Goal: Task Accomplishment & Management: Manage account settings

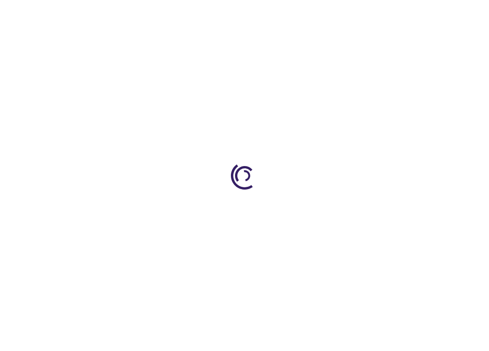
type input "1"
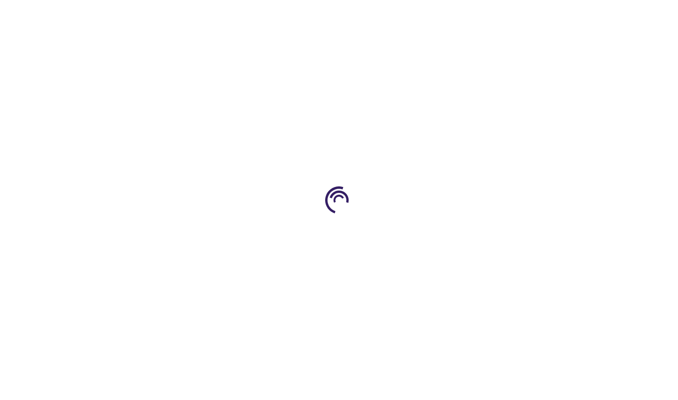
type input "1"
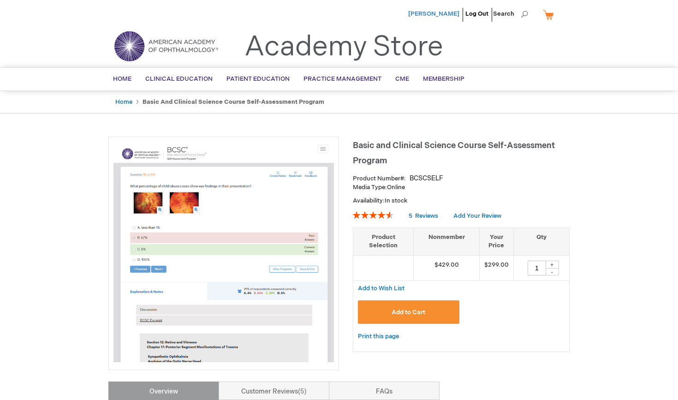
click at [442, 14] on span "[PERSON_NAME]" at bounding box center [433, 13] width 51 height 7
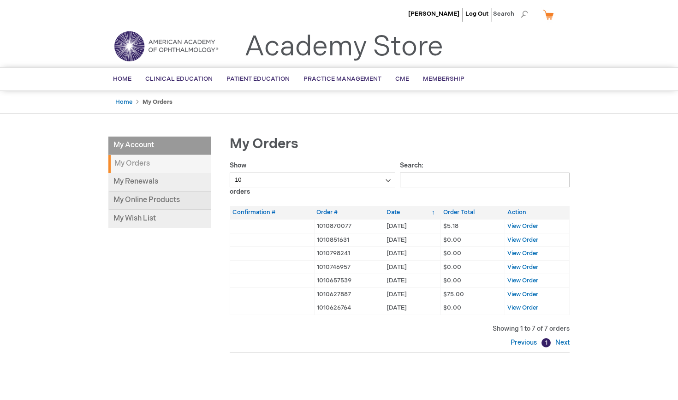
click at [183, 202] on link "My Online Products" at bounding box center [159, 200] width 103 height 18
